Goal: Information Seeking & Learning: Learn about a topic

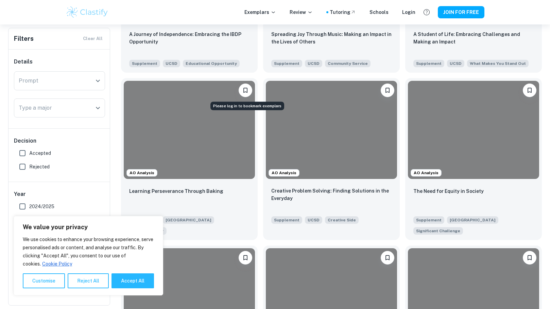
scroll to position [263, 0]
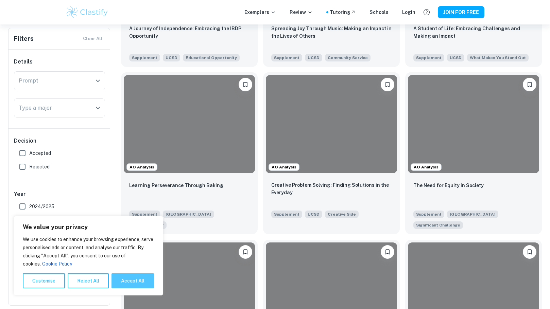
click at [115, 284] on button "Accept All" at bounding box center [132, 280] width 42 height 15
checkbox input "true"
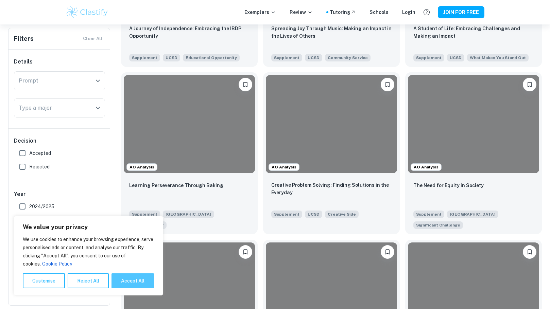
checkbox input "true"
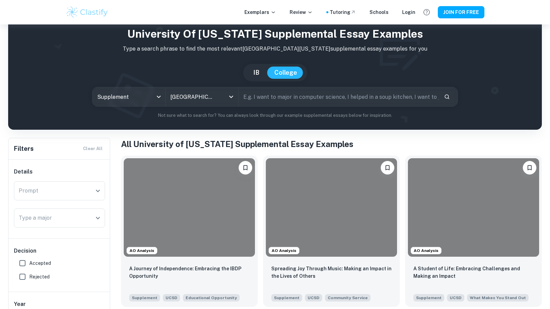
scroll to position [34, 0]
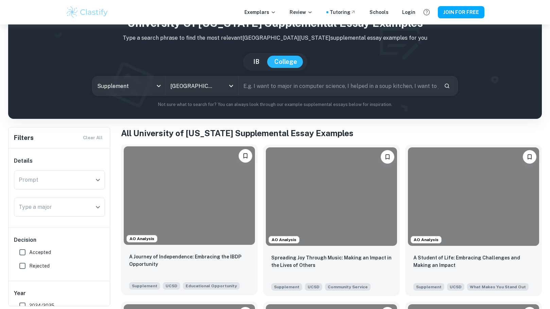
click at [202, 215] on div at bounding box center [189, 195] width 131 height 99
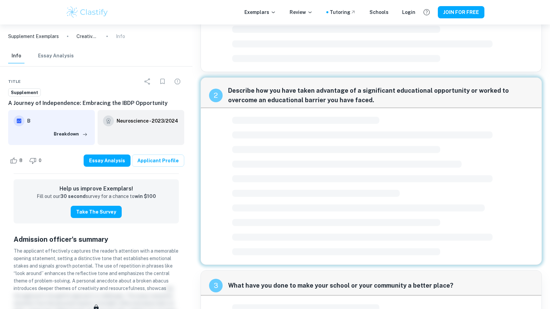
scroll to position [24, 0]
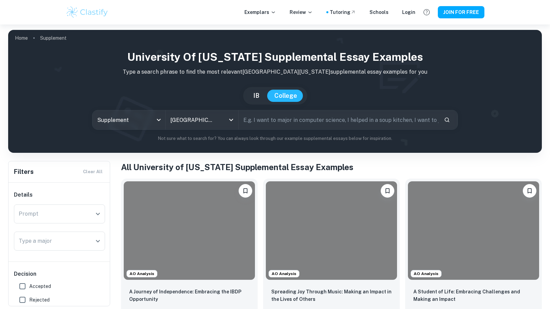
click at [278, 126] on input "text" at bounding box center [338, 119] width 200 height 19
click at [23, 286] on input "Accepted" at bounding box center [23, 287] width 14 height 14
checkbox input "true"
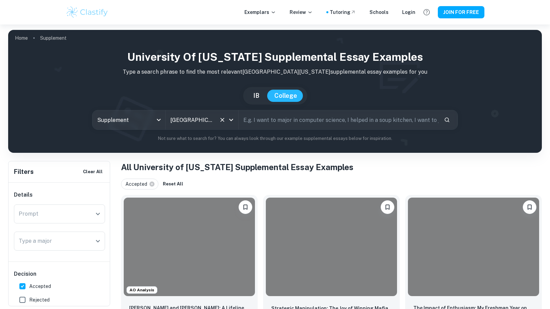
click at [232, 115] on div "[GEOGRAPHIC_DATA][US_STATE] All Colleges" at bounding box center [201, 119] width 73 height 19
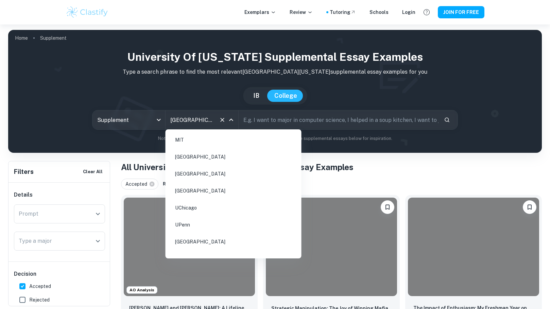
scroll to position [826, 0]
click at [214, 270] on li "[GEOGRAPHIC_DATA][US_STATE]" at bounding box center [233, 278] width 130 height 16
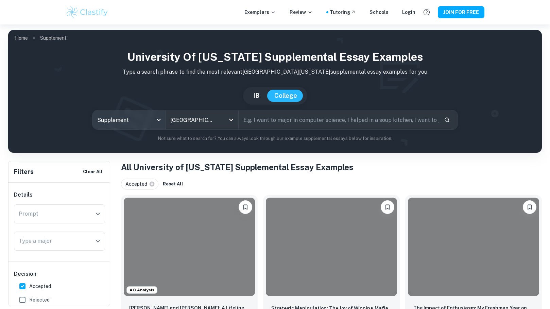
click at [140, 120] on body "We value your privacy We use cookies to enhance your browsing experience, serve…" at bounding box center [275, 178] width 550 height 309
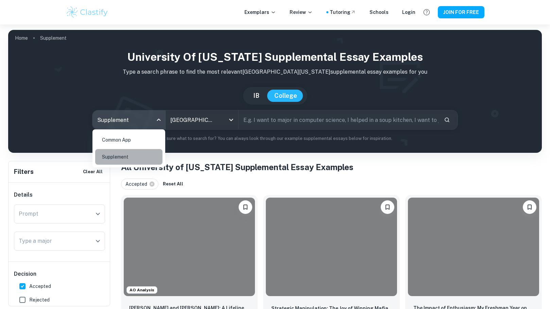
click at [139, 158] on li "Supplement" at bounding box center [128, 157] width 67 height 16
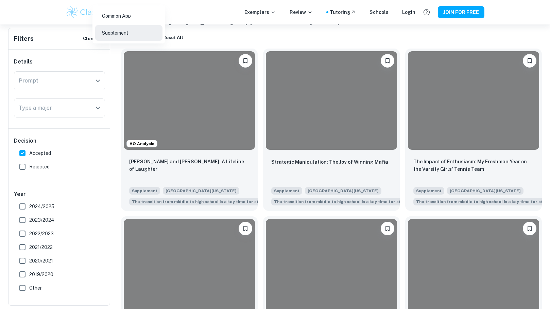
scroll to position [147, 0]
click at [210, 166] on div at bounding box center [275, 154] width 550 height 309
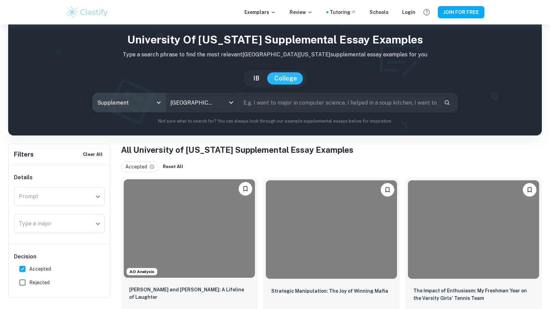
scroll to position [18, 0]
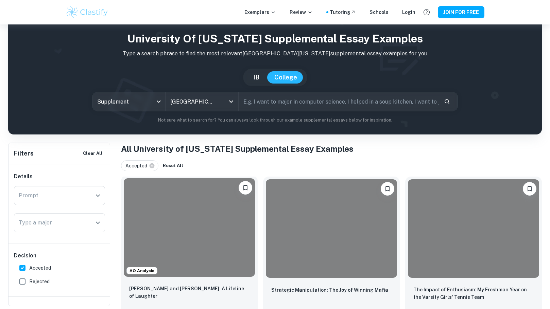
click at [204, 268] on div at bounding box center [189, 227] width 131 height 99
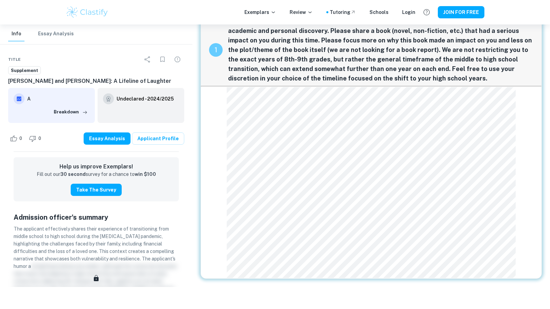
scroll to position [24, 0]
